Goal: Check status: Check status

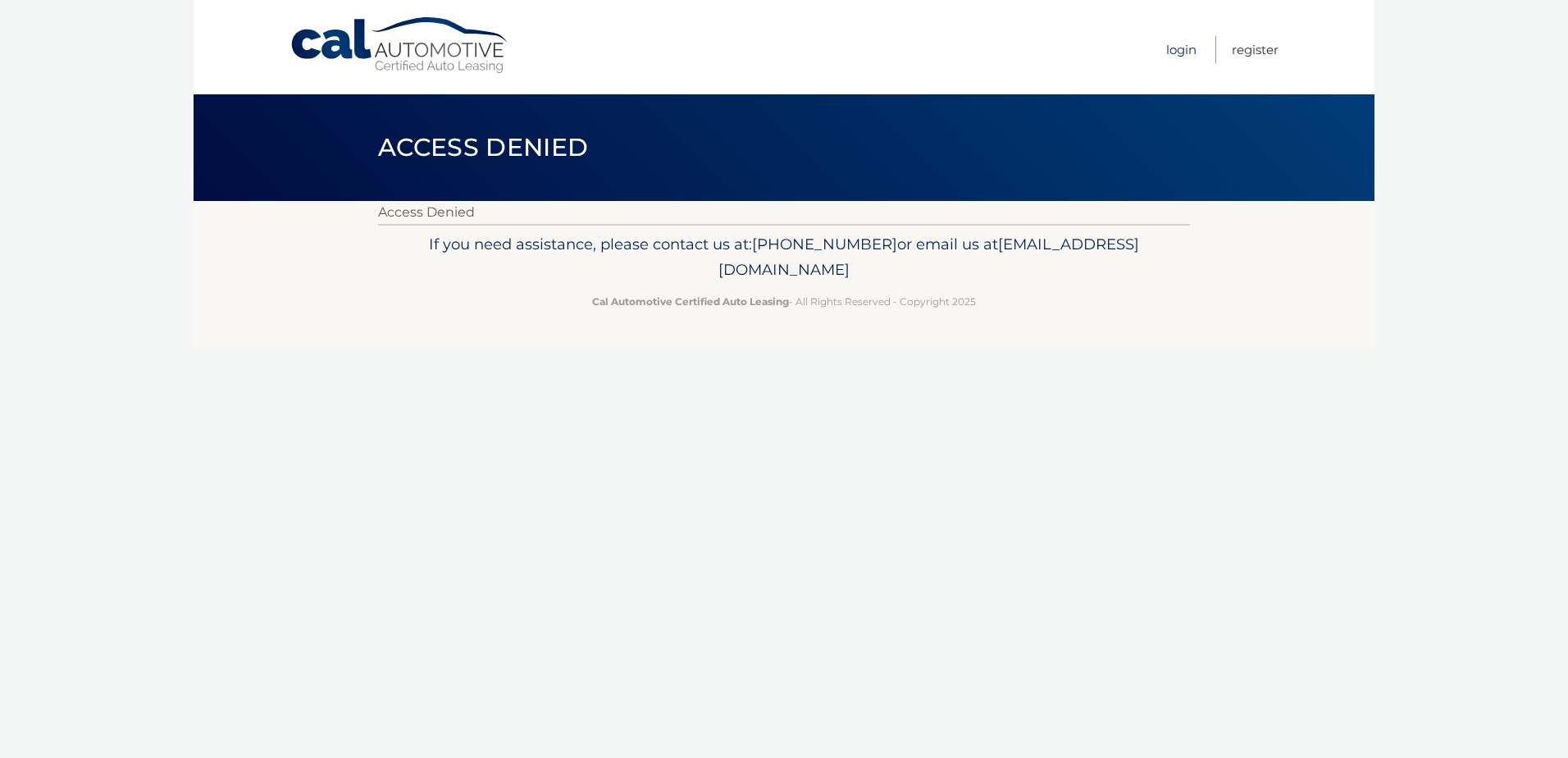
click at [1172, 49] on link "Login" at bounding box center [1181, 50] width 31 height 27
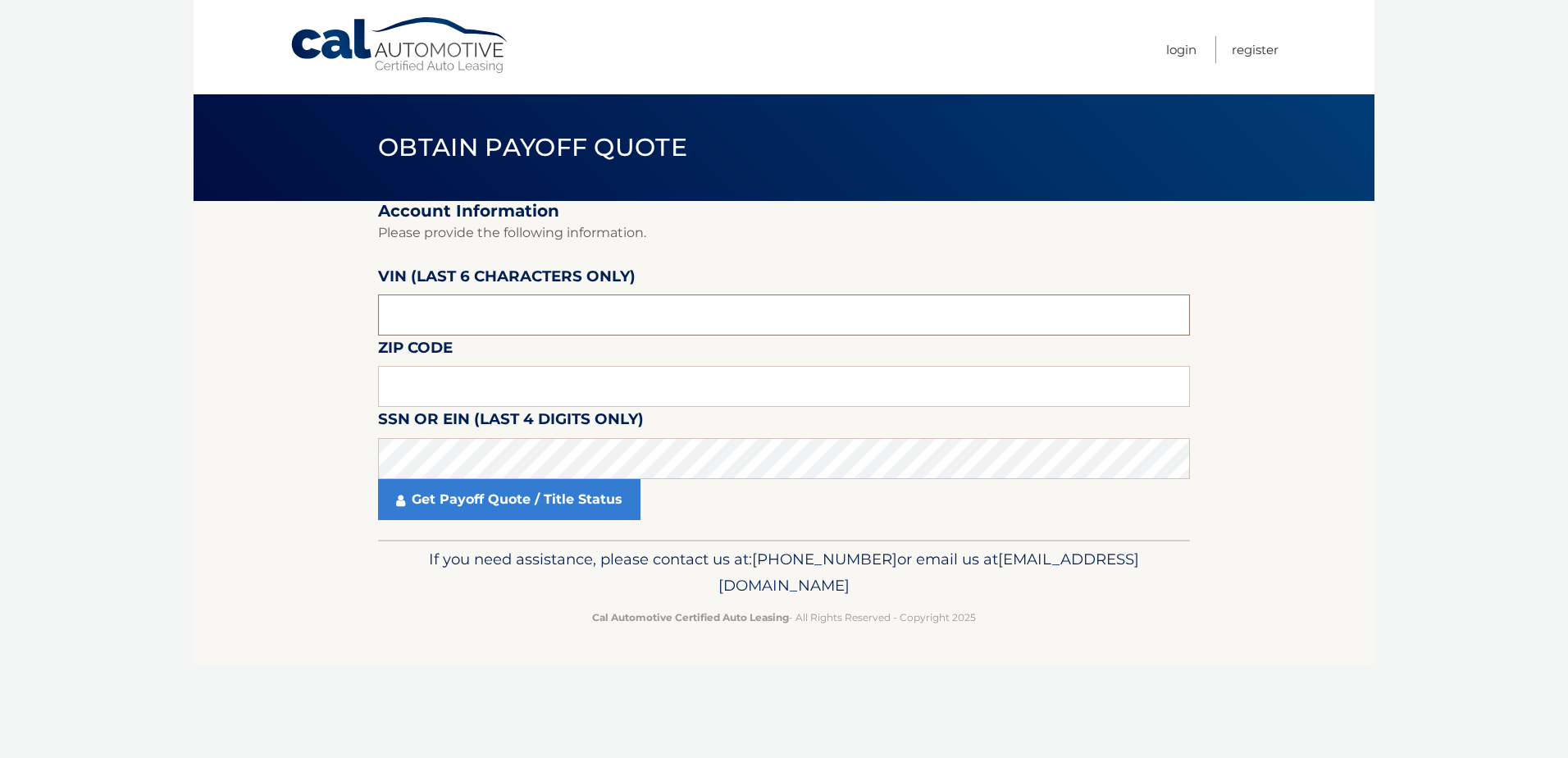
click at [707, 328] on input "text" at bounding box center [784, 314] width 812 height 41
type input "314518"
click at [692, 388] on input "text" at bounding box center [784, 386] width 812 height 41
type input "07920"
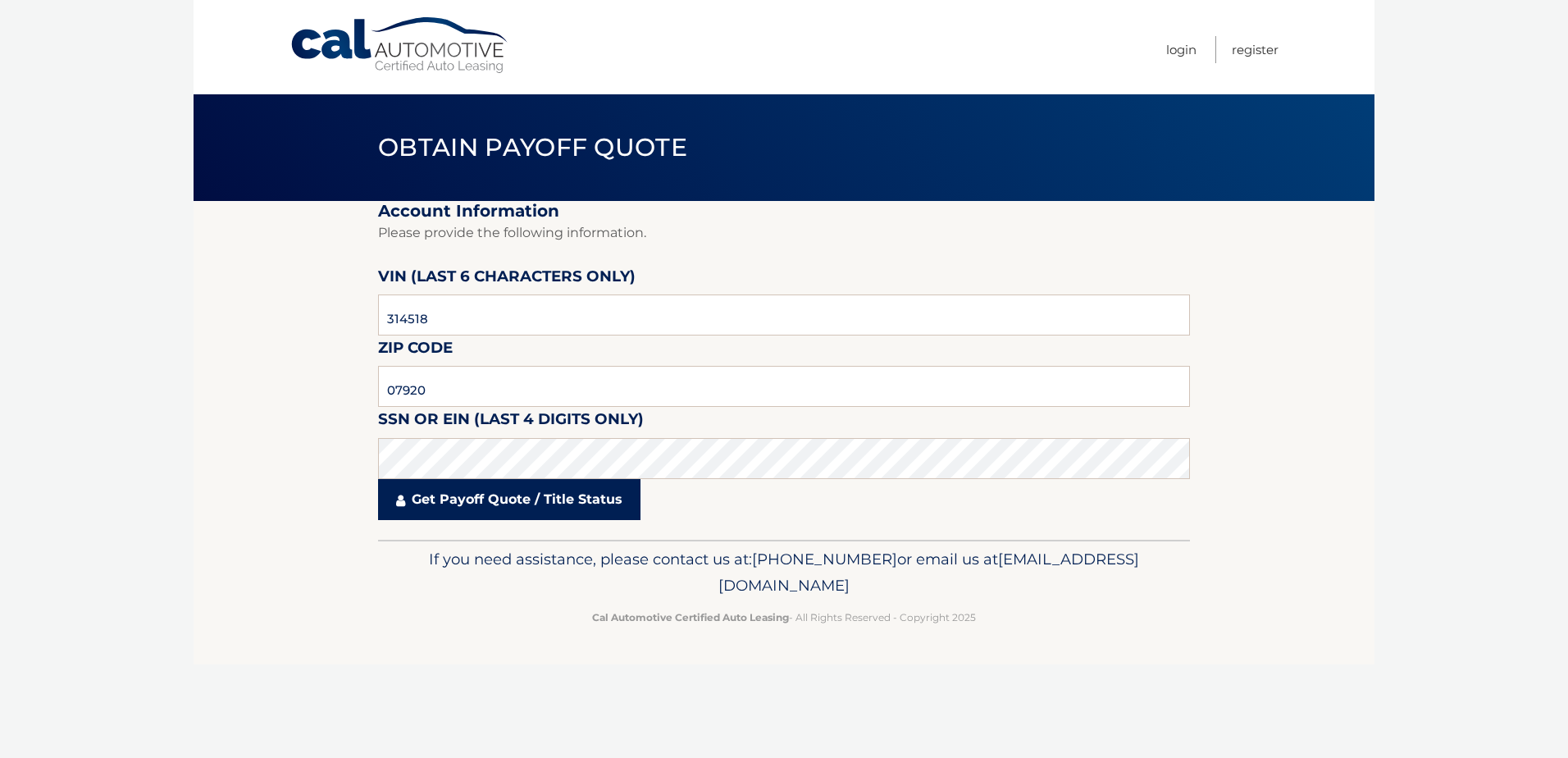
click at [608, 501] on link "Get Payoff Quote / Title Status" at bounding box center [509, 499] width 262 height 41
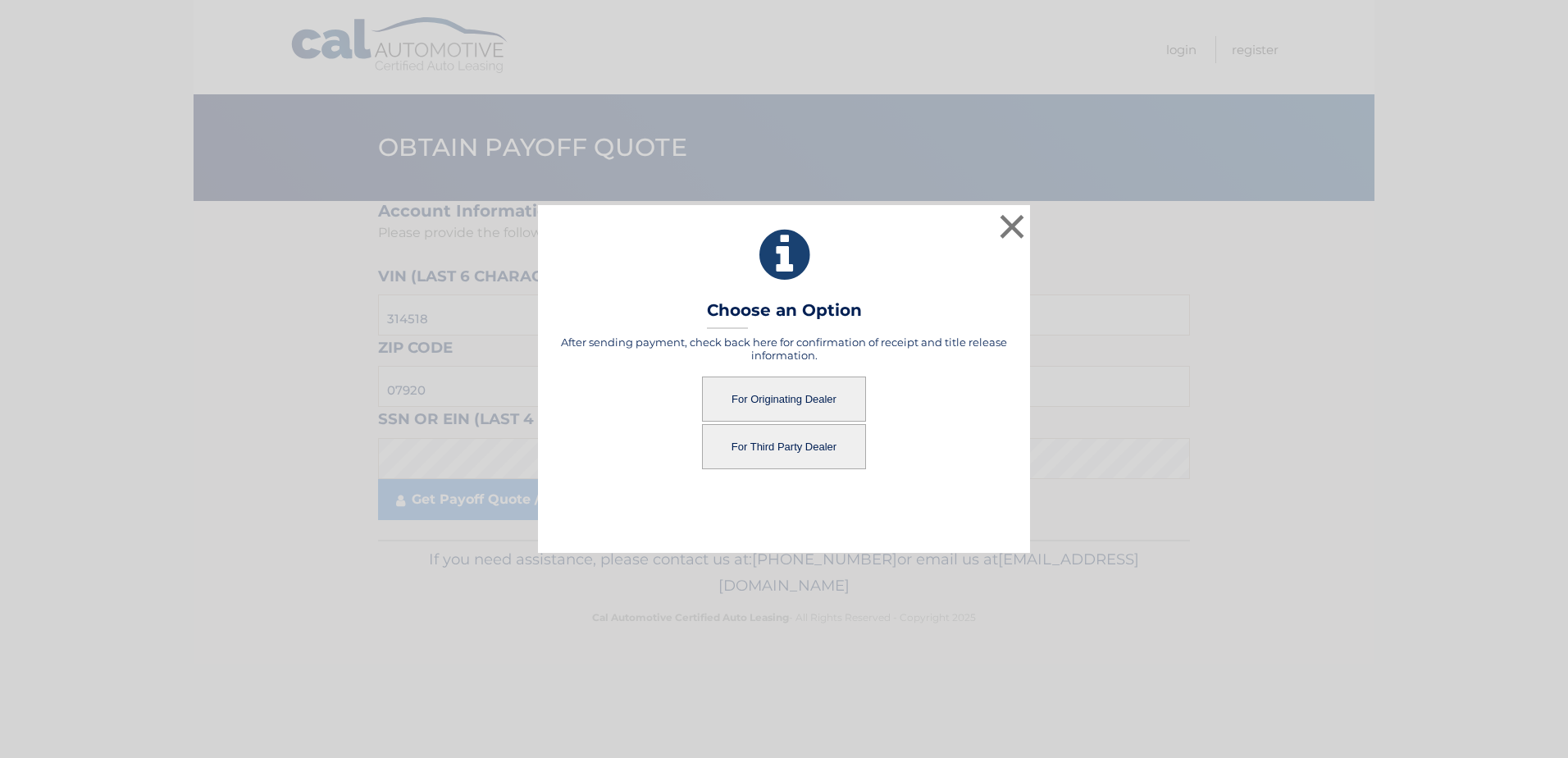
click at [766, 389] on button "For Originating Dealer" at bounding box center [784, 399] width 164 height 45
click at [808, 398] on button "For Originating Dealer" at bounding box center [784, 399] width 164 height 45
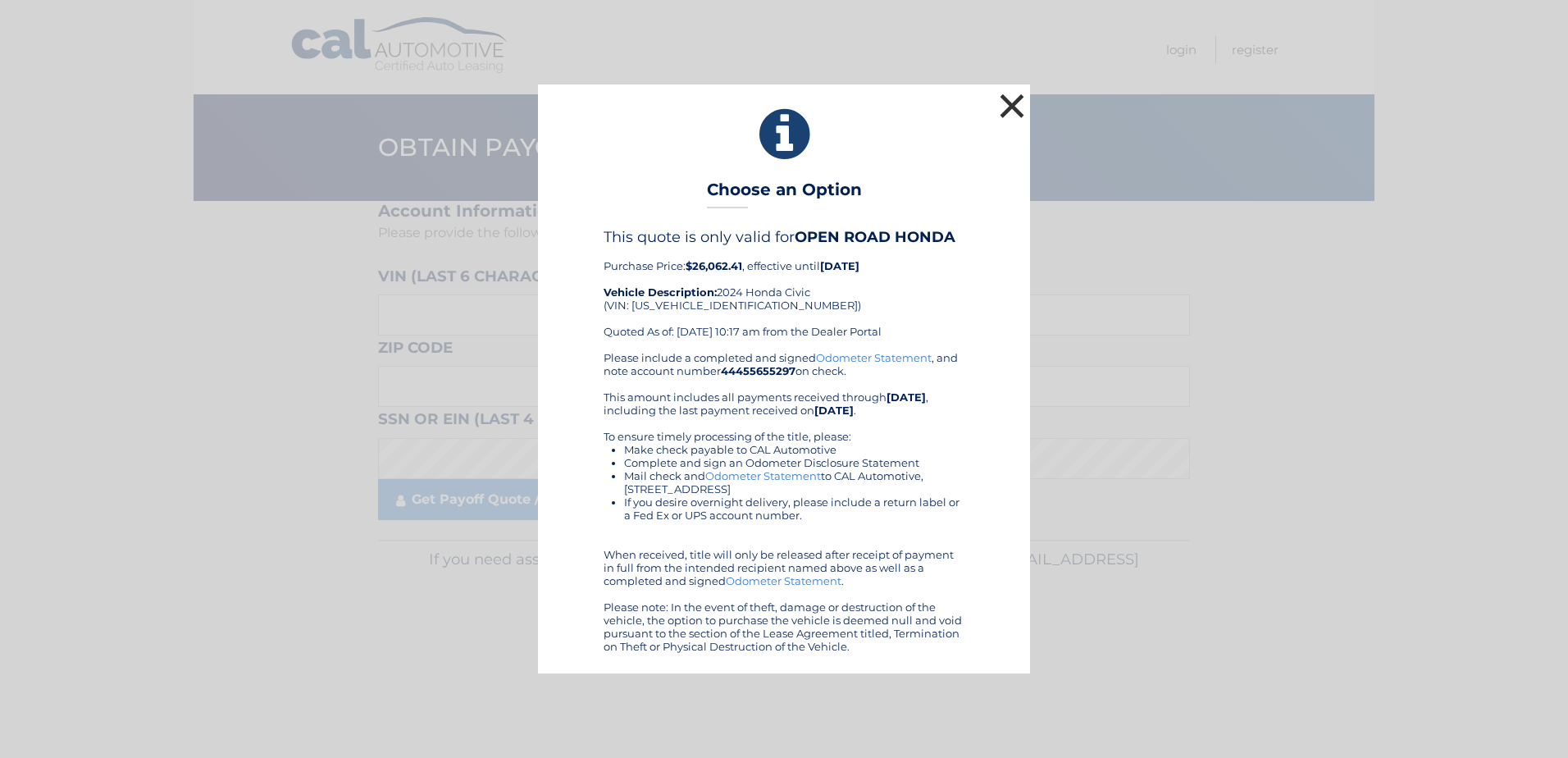
click at [1018, 112] on button "×" at bounding box center [1012, 106] width 33 height 33
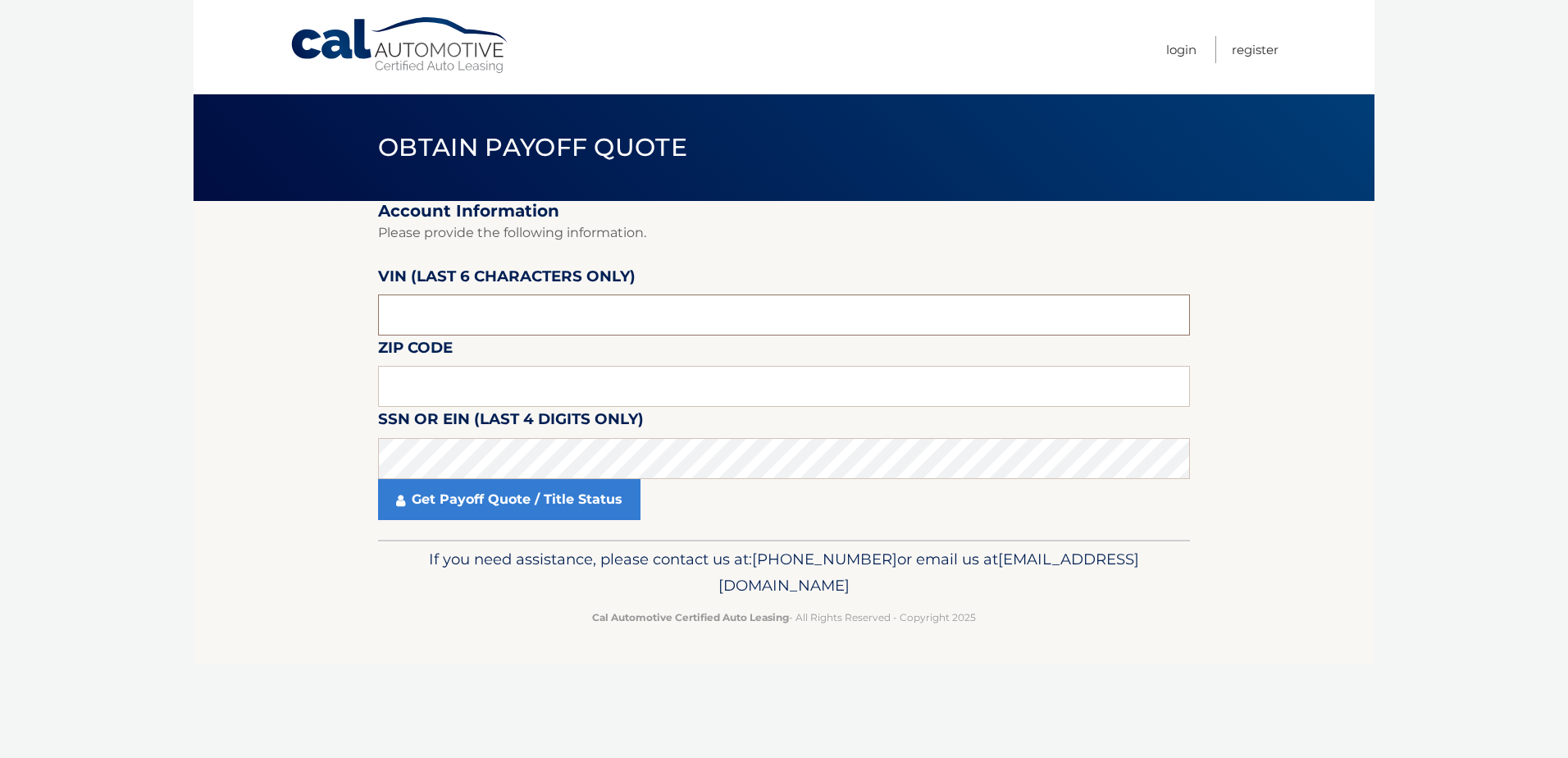
click at [537, 317] on input "text" at bounding box center [784, 314] width 812 height 41
type input "314518"
click at [581, 398] on input "text" at bounding box center [784, 386] width 812 height 41
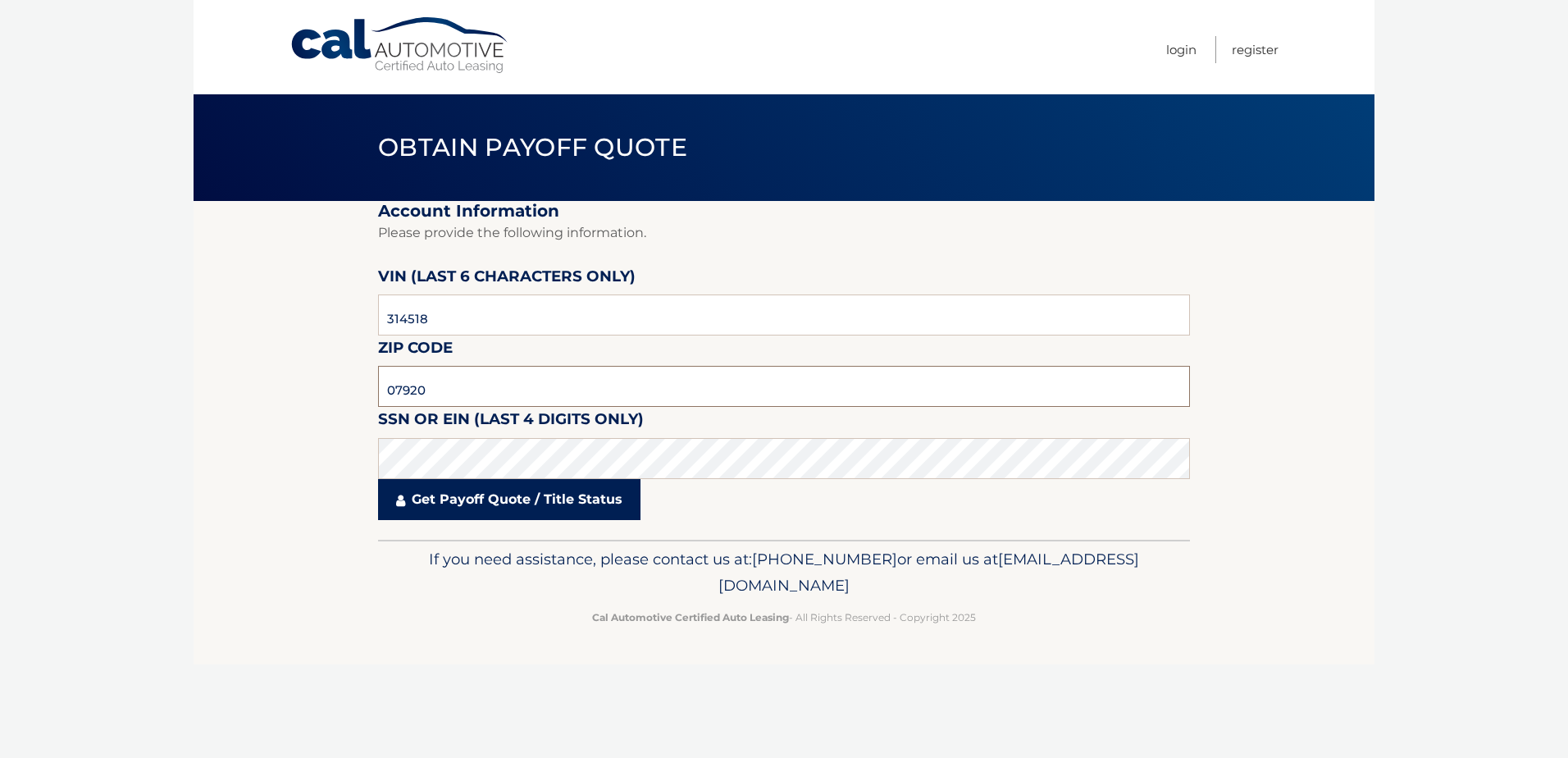
type input "07920"
click at [536, 515] on link "Get Payoff Quote / Title Status" at bounding box center [509, 499] width 262 height 41
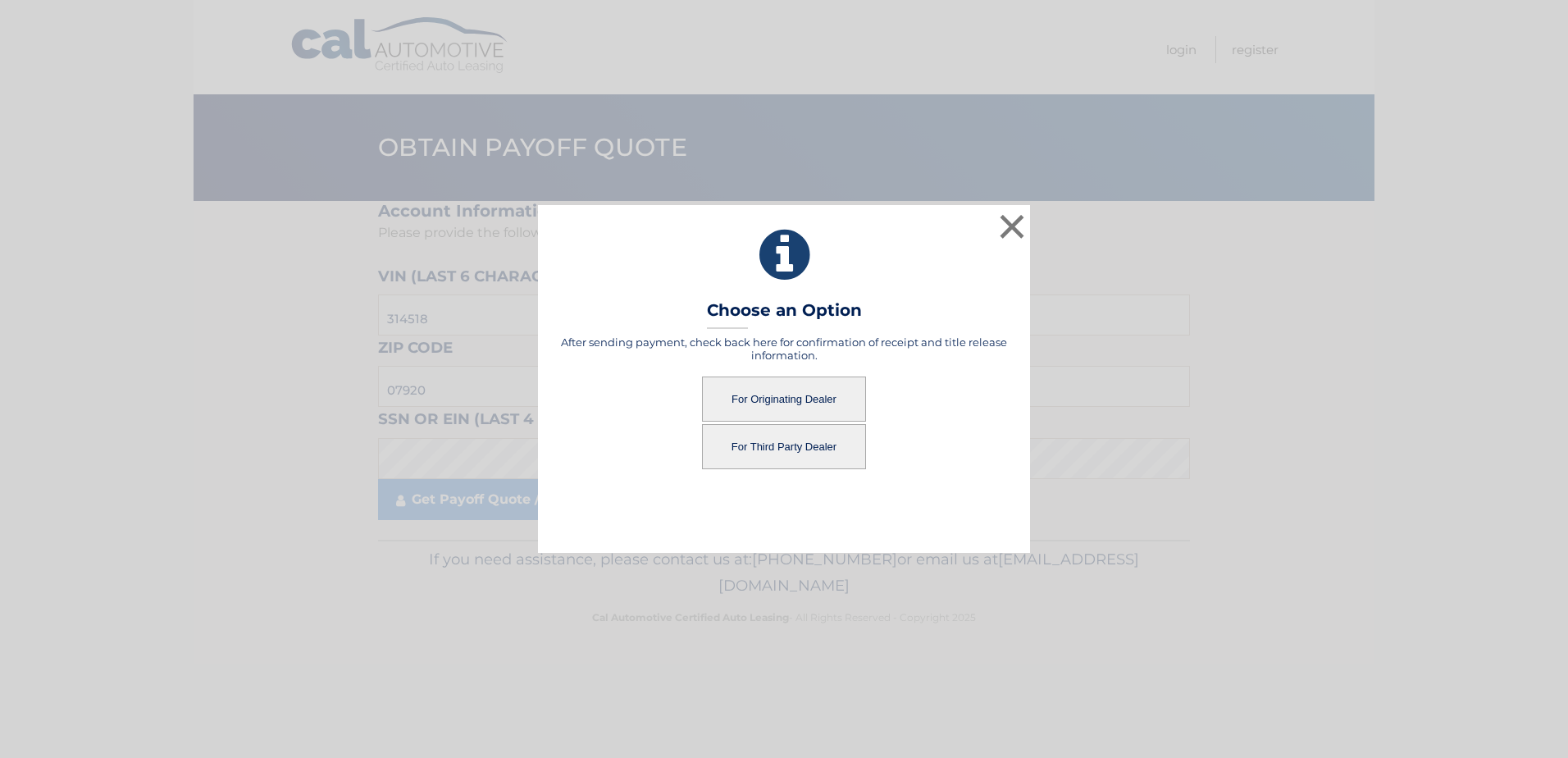
click at [799, 440] on button "For Third Party Dealer" at bounding box center [784, 446] width 164 height 45
click at [823, 433] on button "For Third Party Dealer" at bounding box center [784, 446] width 164 height 45
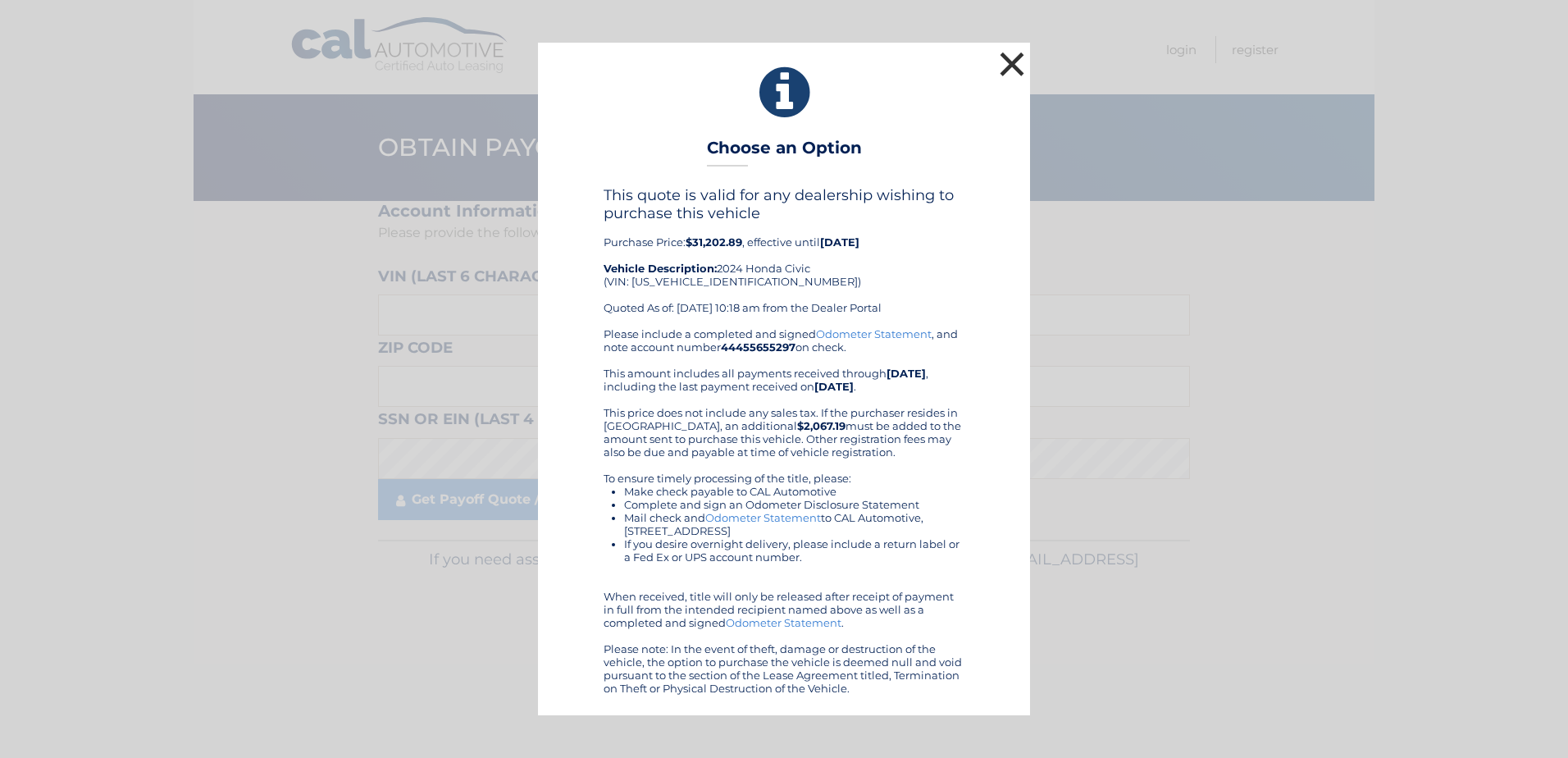
click at [1011, 66] on button "×" at bounding box center [1012, 64] width 33 height 33
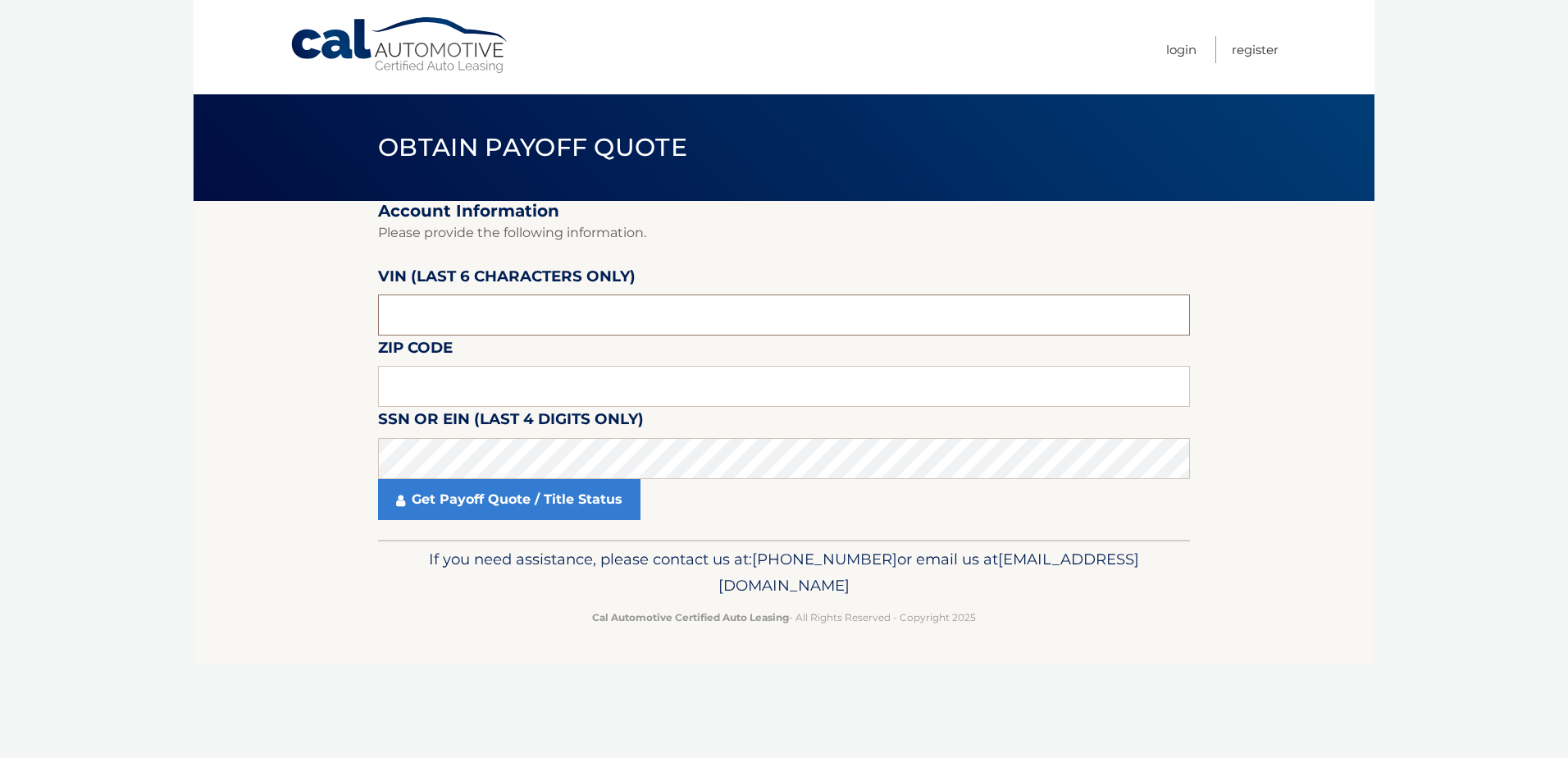
click at [507, 322] on input "text" at bounding box center [784, 314] width 812 height 41
type input "314518"
click at [498, 400] on input "text" at bounding box center [784, 386] width 812 height 41
type input "07920"
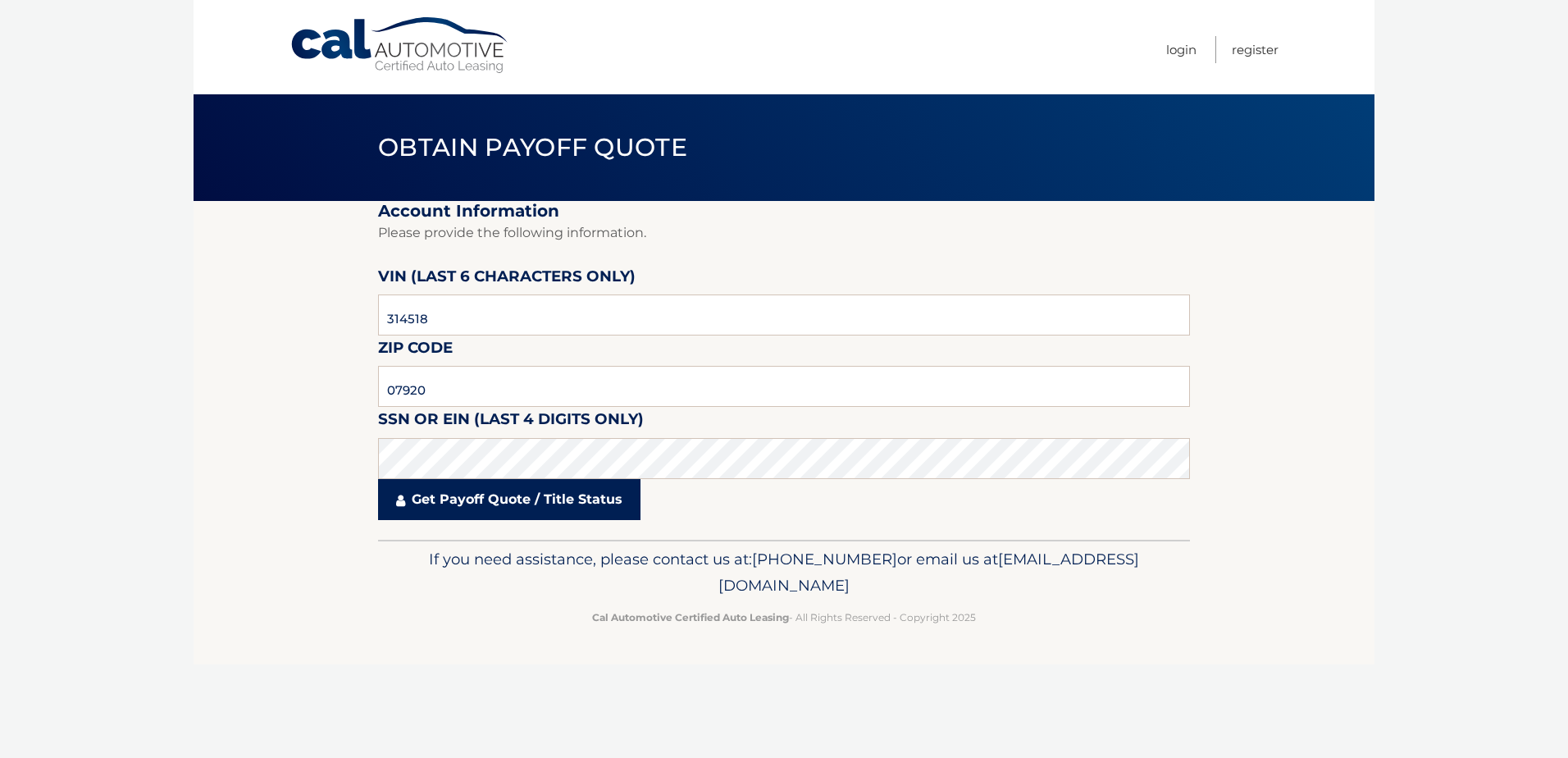
click at [498, 503] on link "Get Payoff Quote / Title Status" at bounding box center [509, 499] width 262 height 41
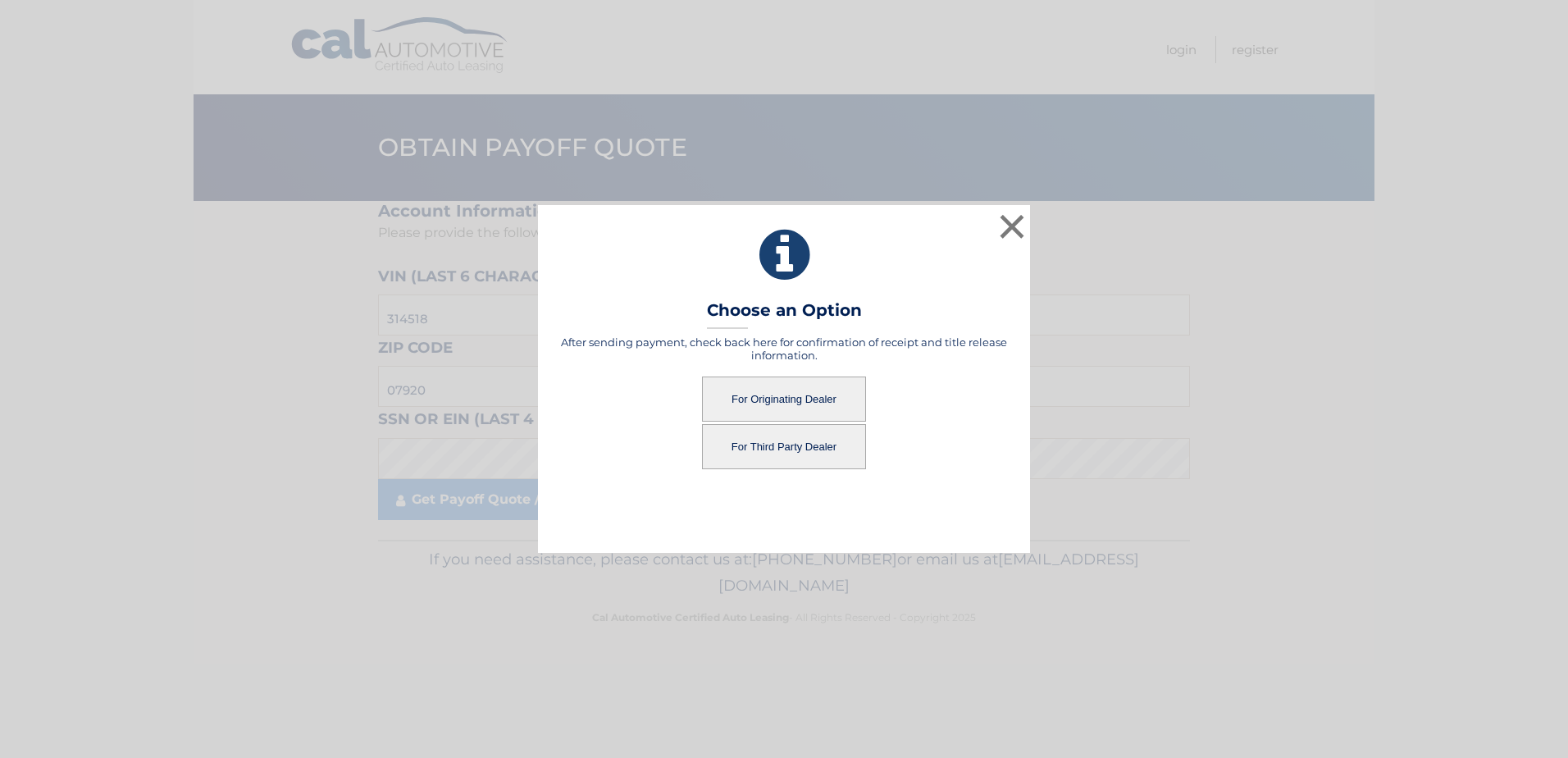
click at [789, 395] on button "For Originating Dealer" at bounding box center [784, 399] width 164 height 45
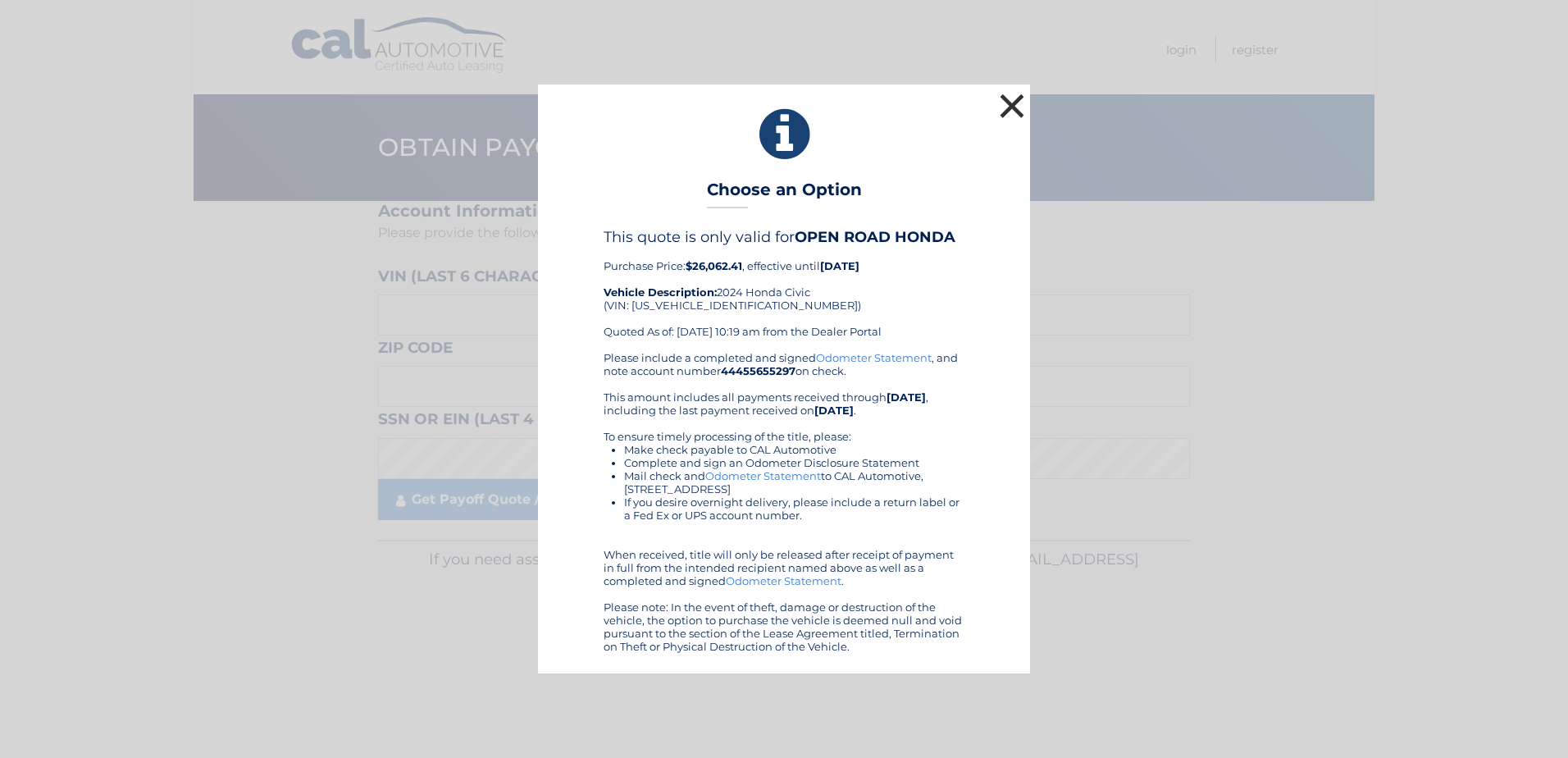
click at [1017, 116] on button "×" at bounding box center [1012, 106] width 33 height 33
